Goal: Task Accomplishment & Management: Complete application form

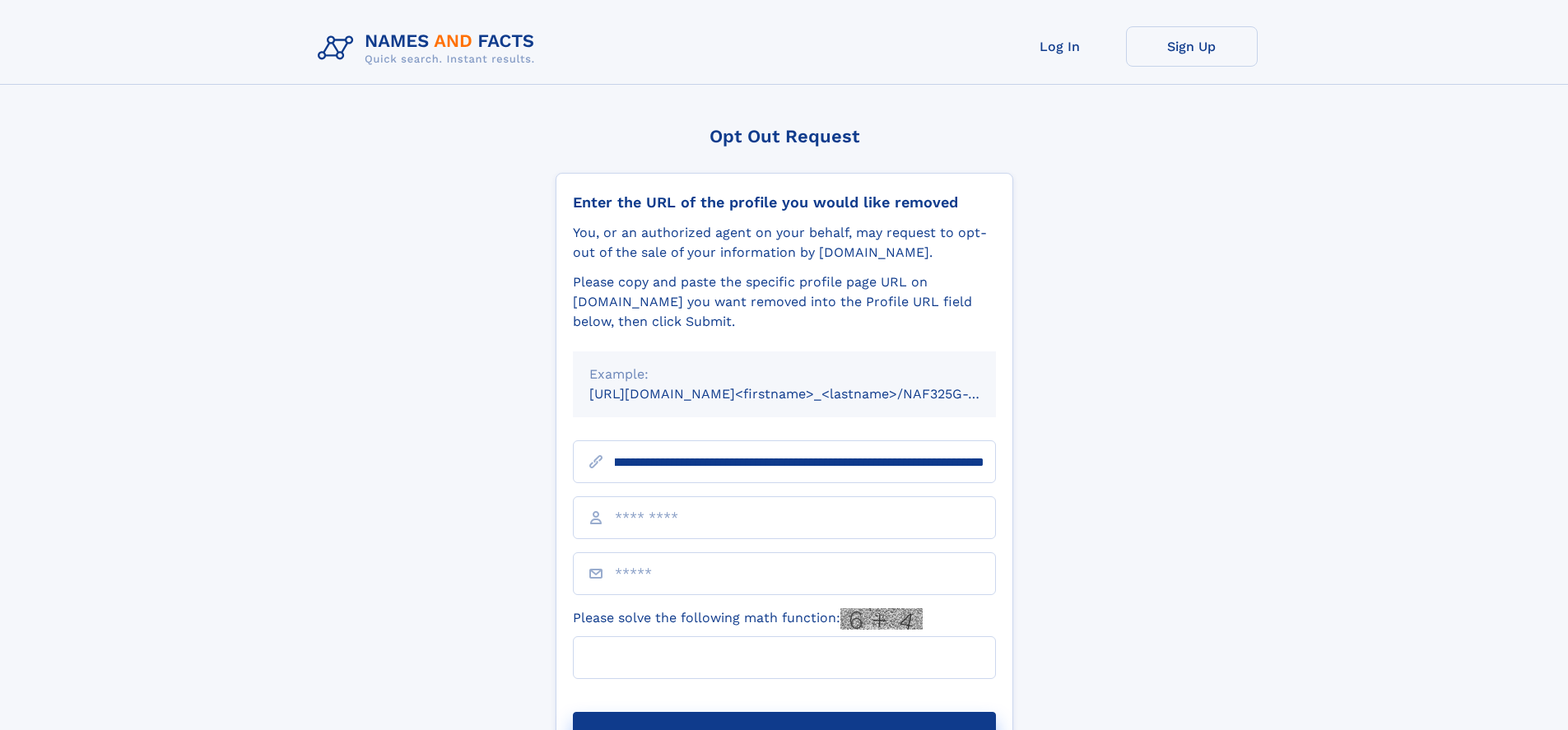
scroll to position [0, 204]
type input "**********"
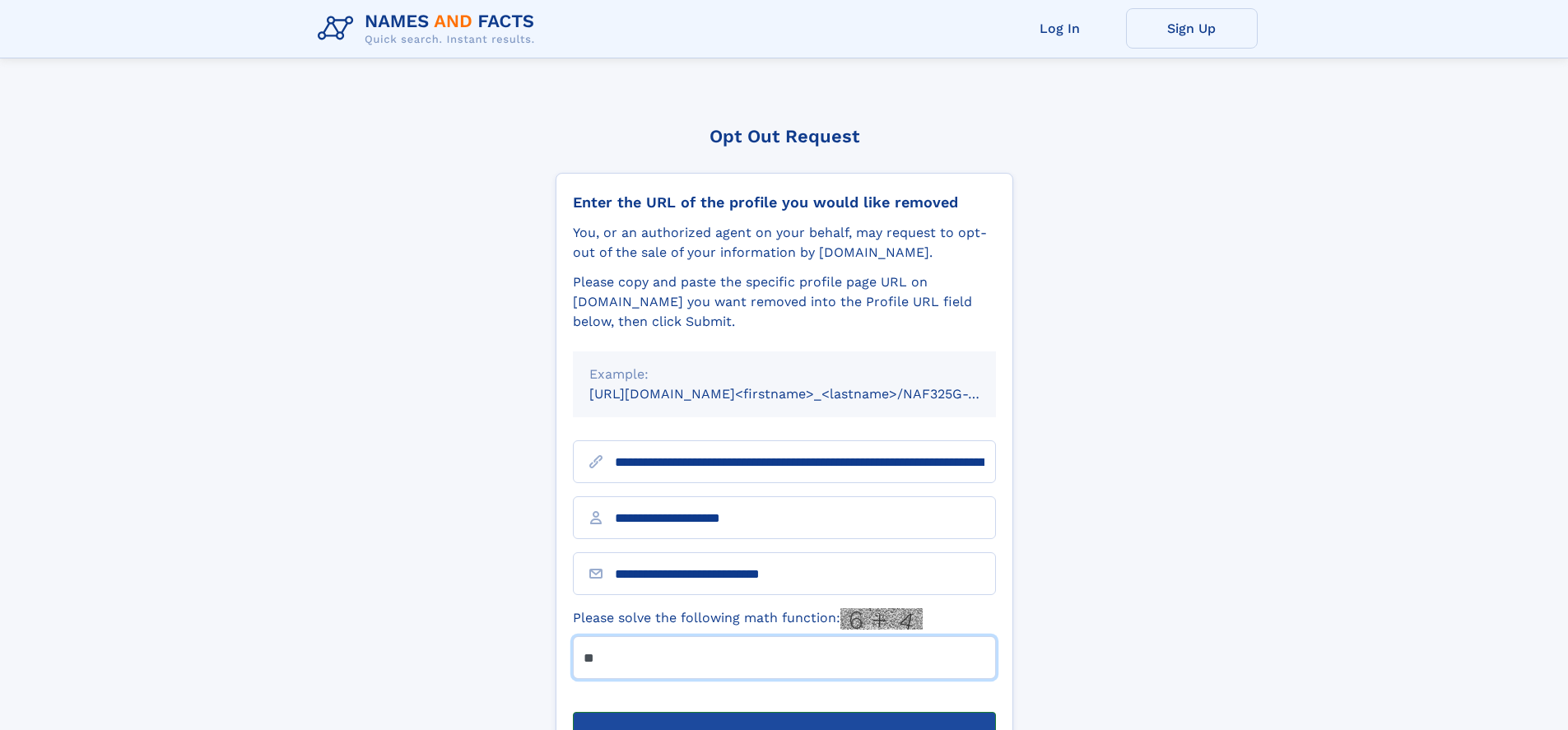
type input "**"
click at [783, 712] on button "Submit Opt Out Request" at bounding box center [785, 738] width 423 height 53
